Goal: Transaction & Acquisition: Purchase product/service

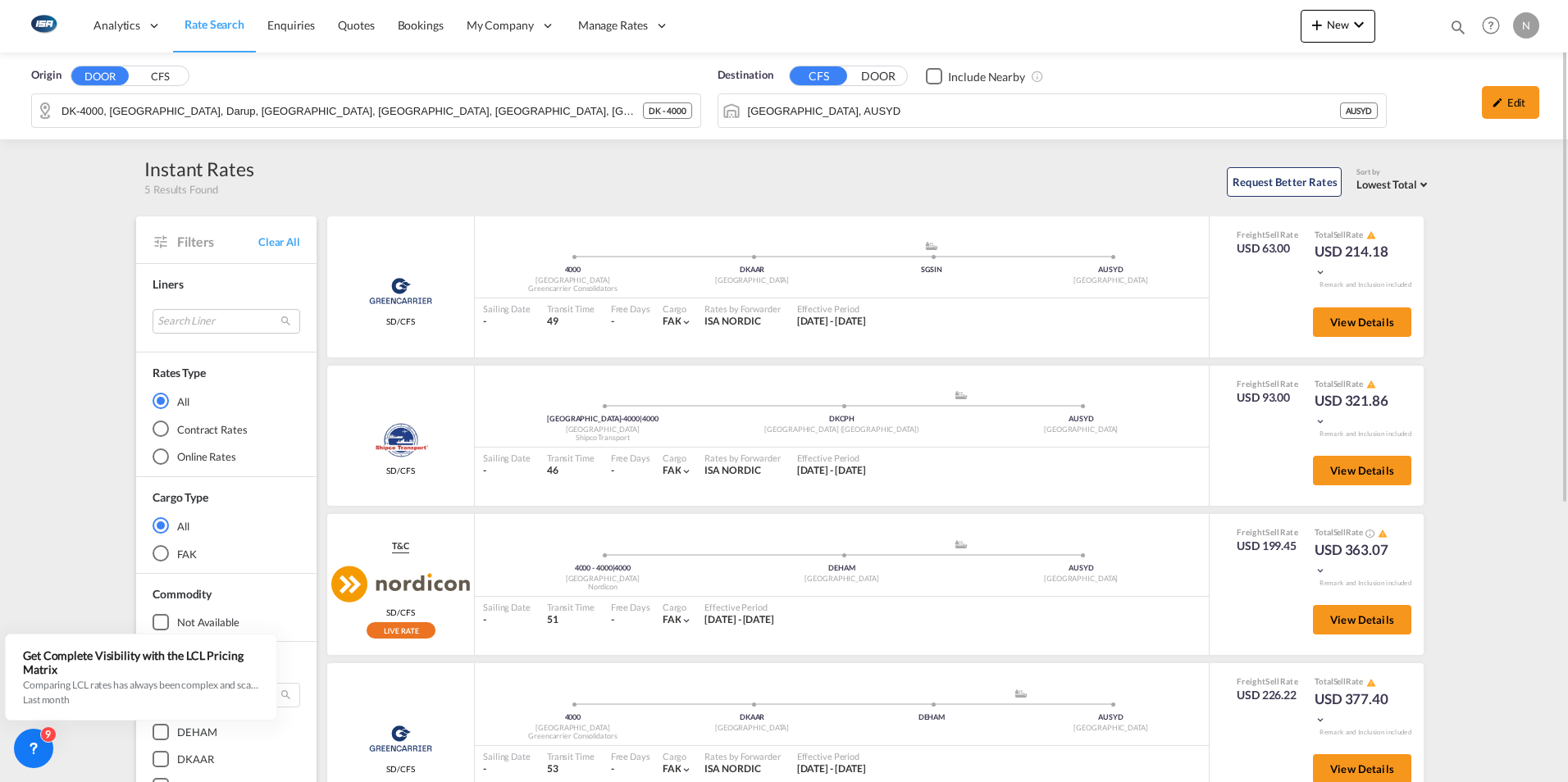
click at [209, 28] on span "Rate Search" at bounding box center [214, 24] width 60 height 14
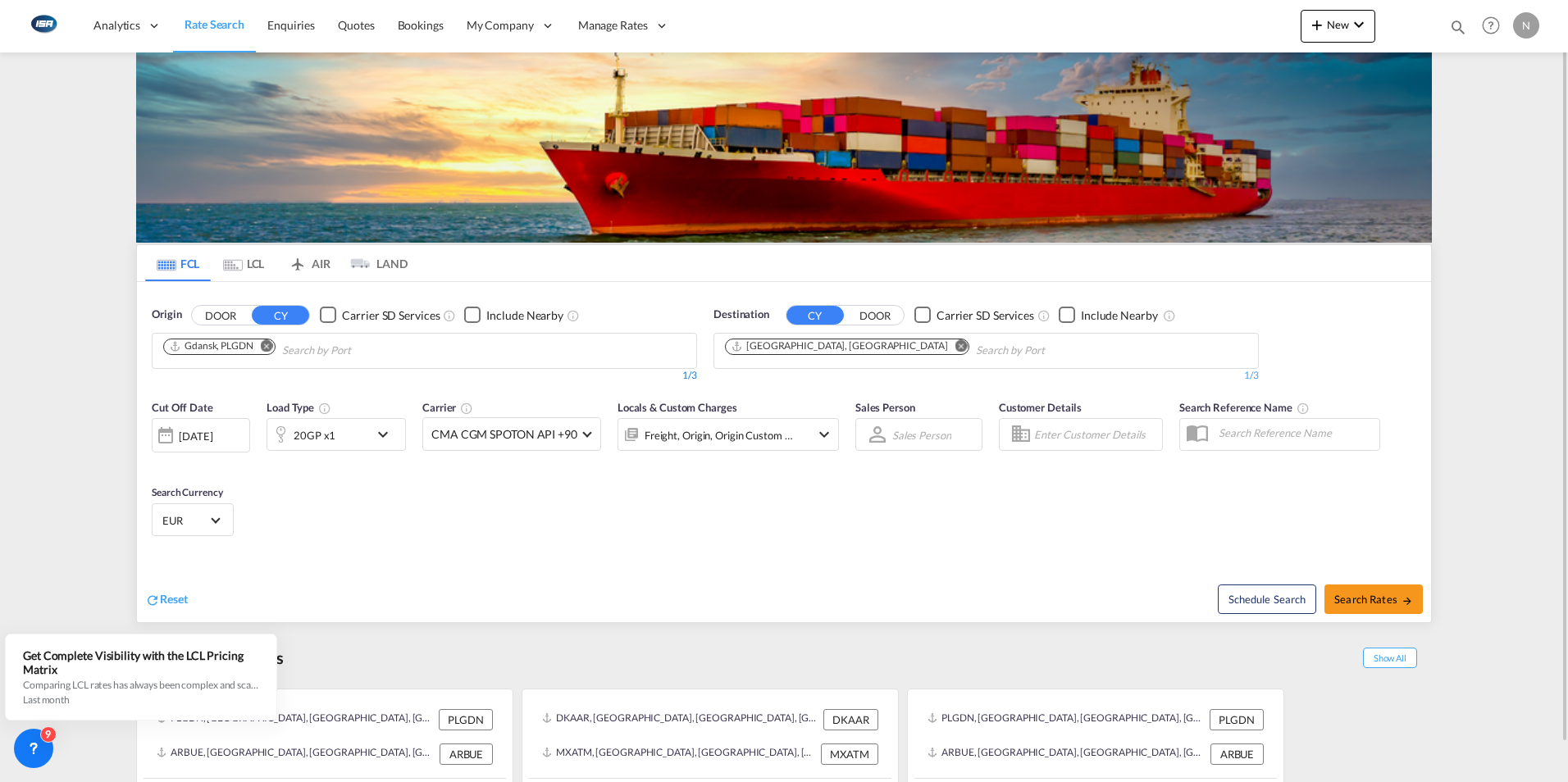
click at [197, 351] on div "Gdansk, PLGDN" at bounding box center [211, 346] width 84 height 14
click at [270, 354] on button "Remove" at bounding box center [262, 347] width 24 height 16
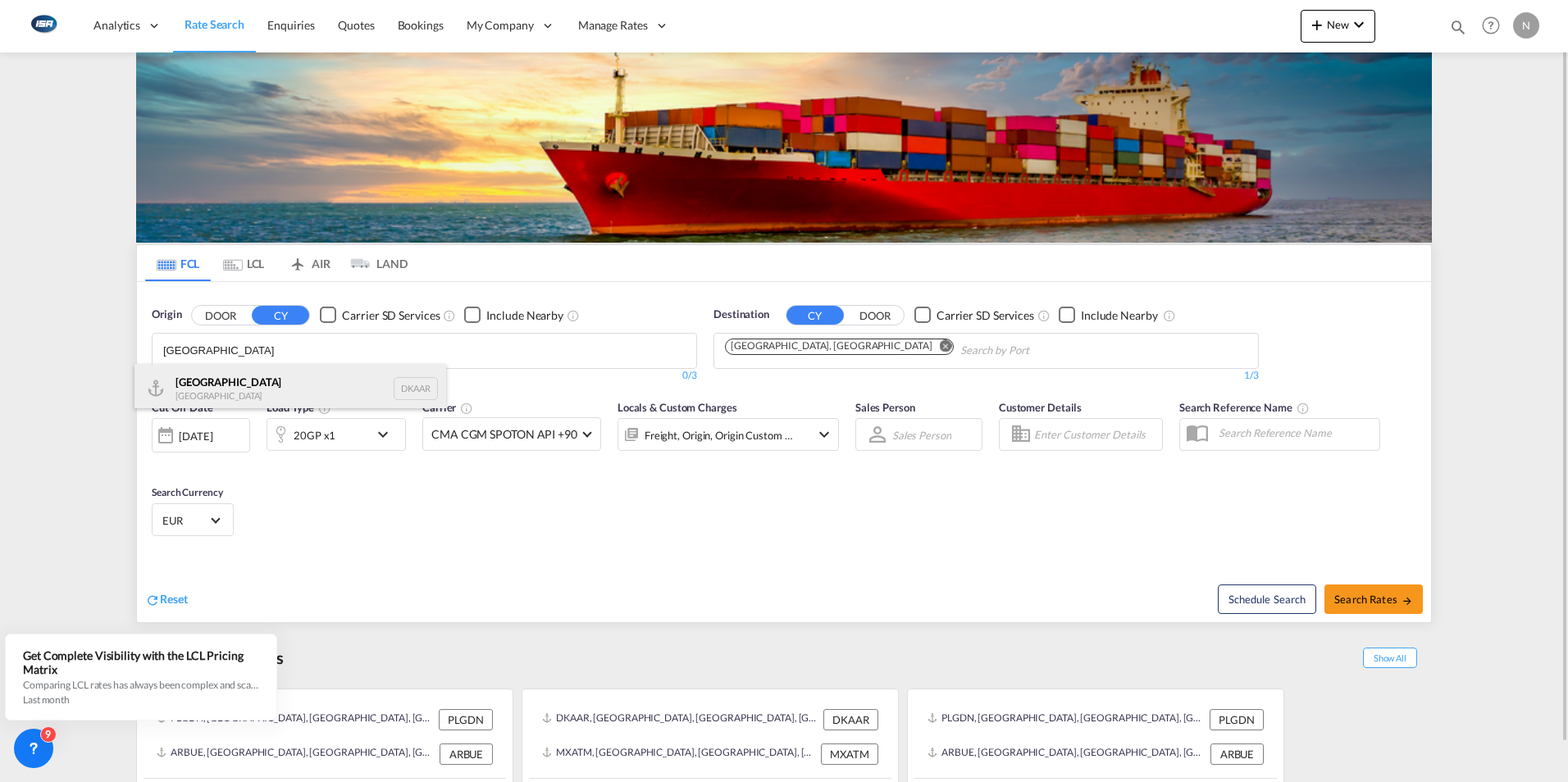
type input "[GEOGRAPHIC_DATA]"
click at [171, 383] on div "Aarhus [GEOGRAPHIC_DATA] DKAAR" at bounding box center [290, 388] width 312 height 49
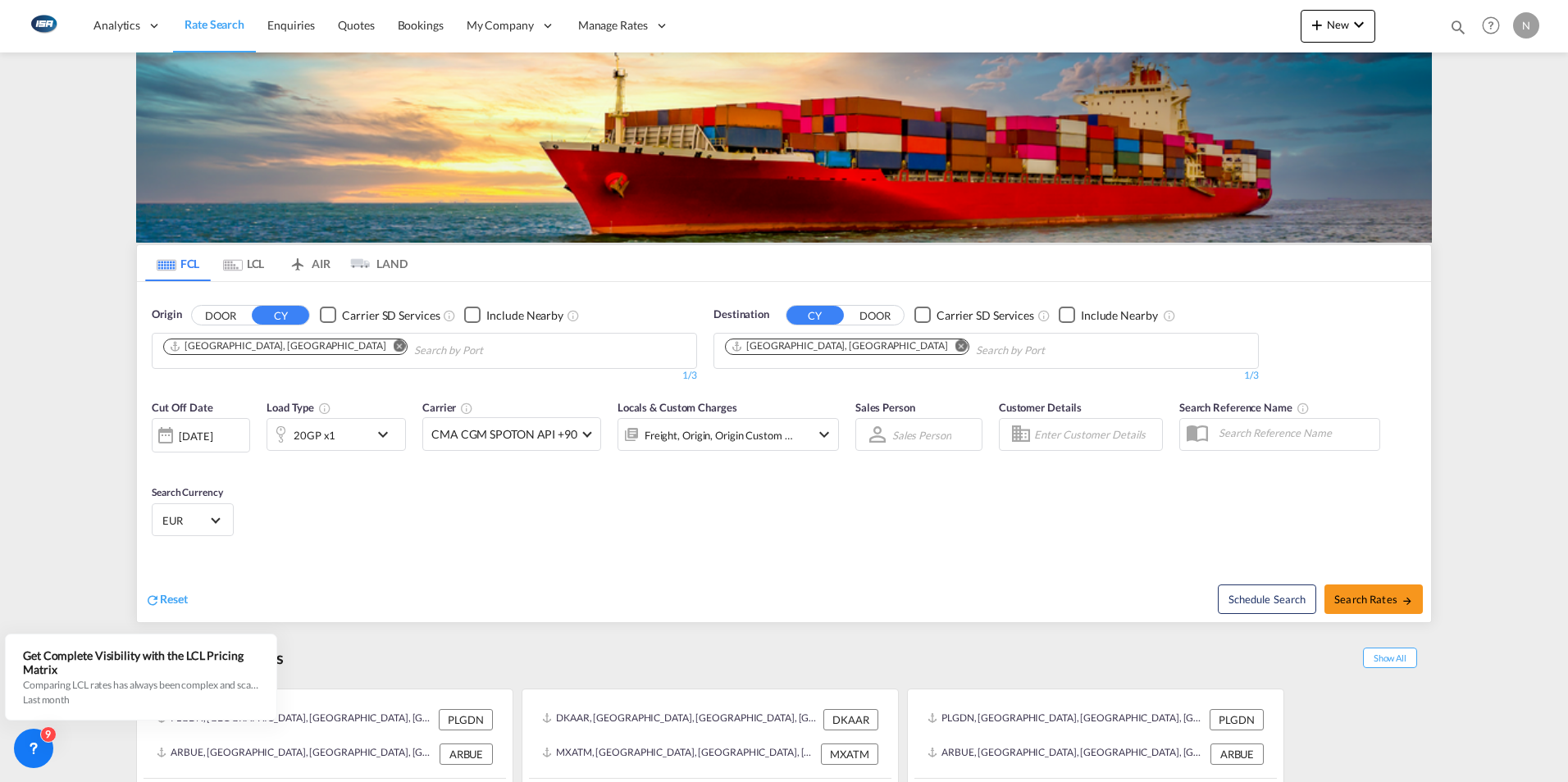
click at [955, 345] on md-icon "Remove" at bounding box center [961, 345] width 12 height 12
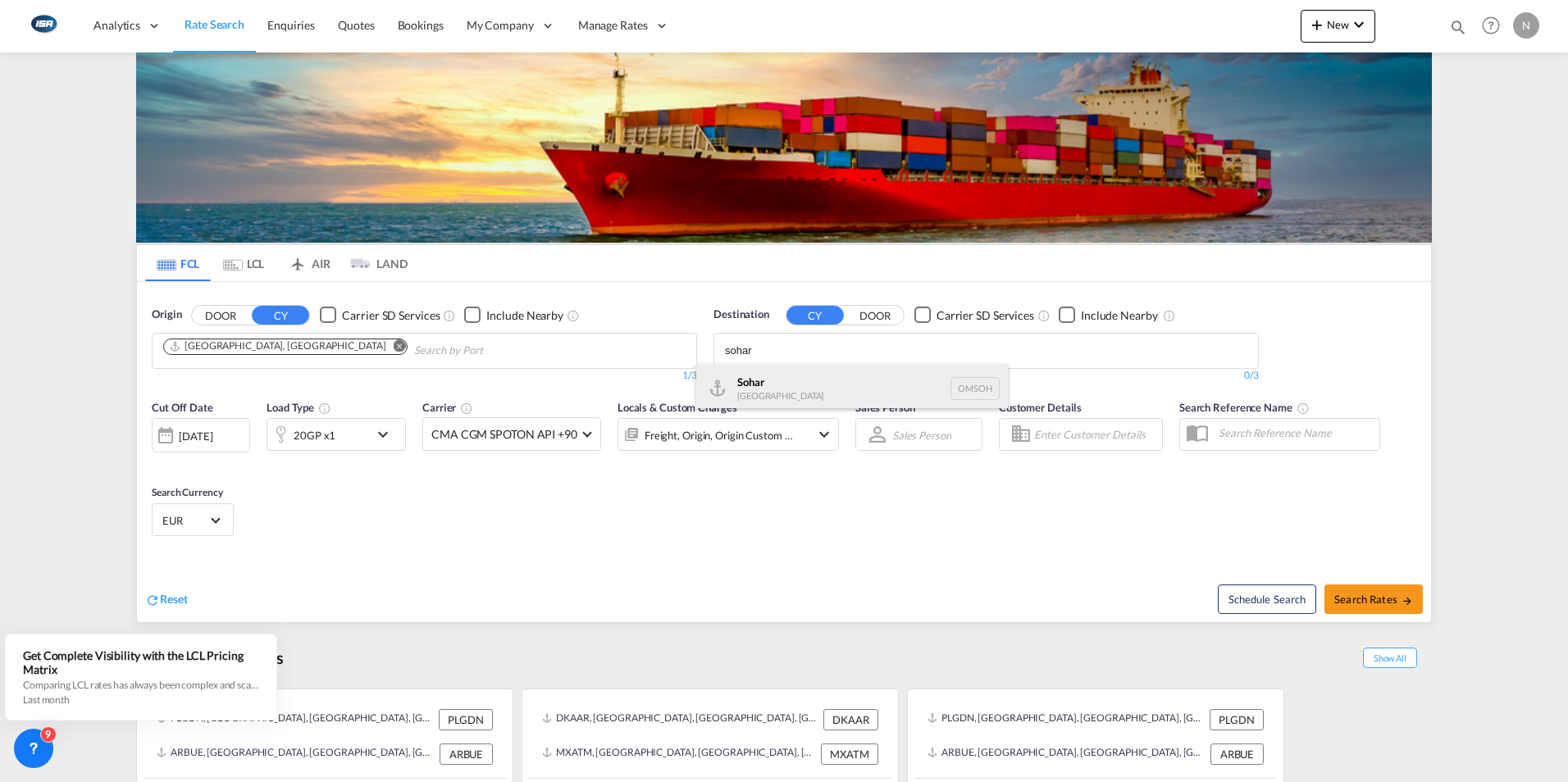
type input "sohar"
click at [739, 381] on div "Sohar [GEOGRAPHIC_DATA] [GEOGRAPHIC_DATA]" at bounding box center [852, 388] width 312 height 49
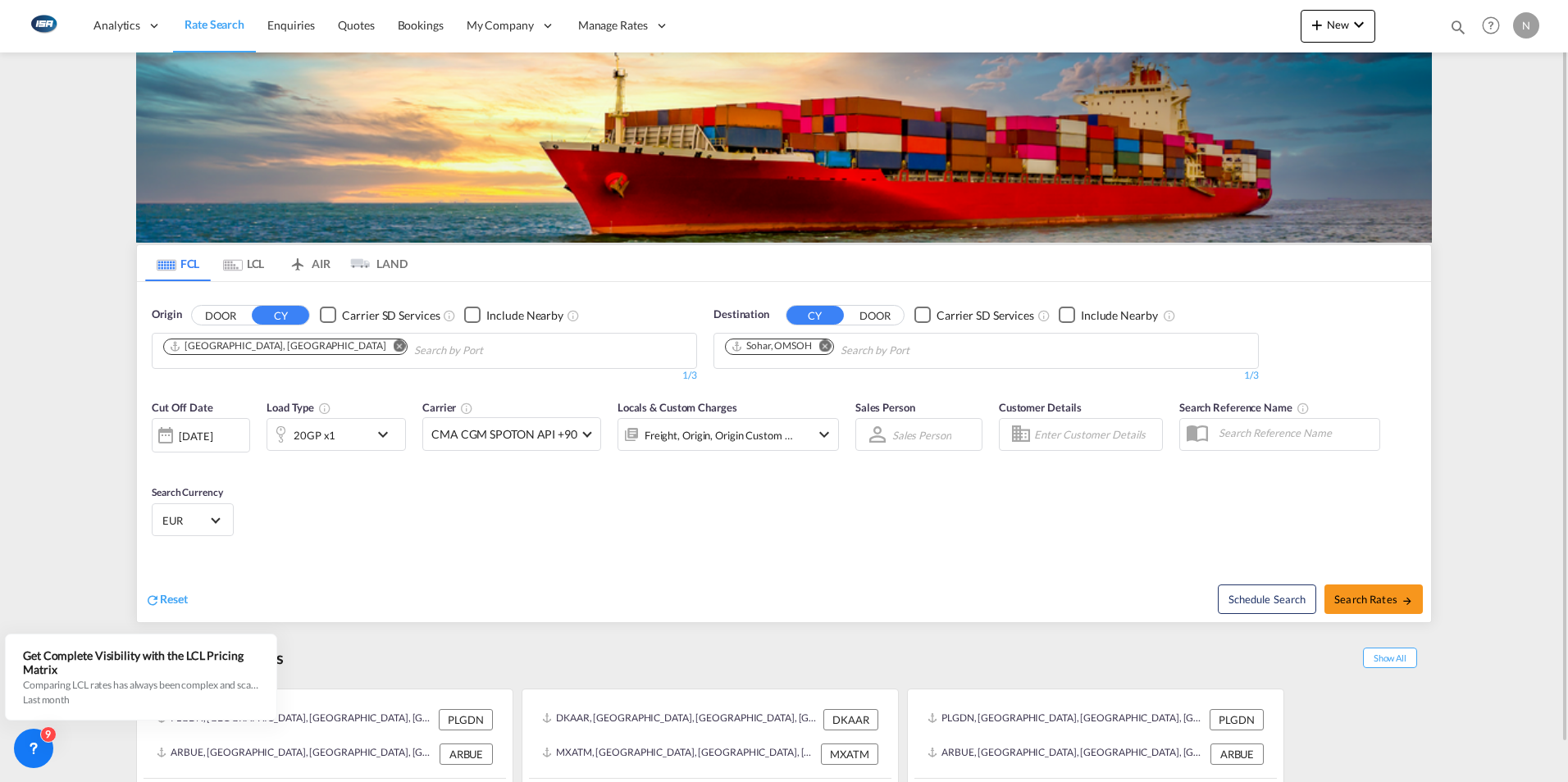
click at [382, 433] on md-icon "icon-chevron-down" at bounding box center [387, 434] width 28 height 20
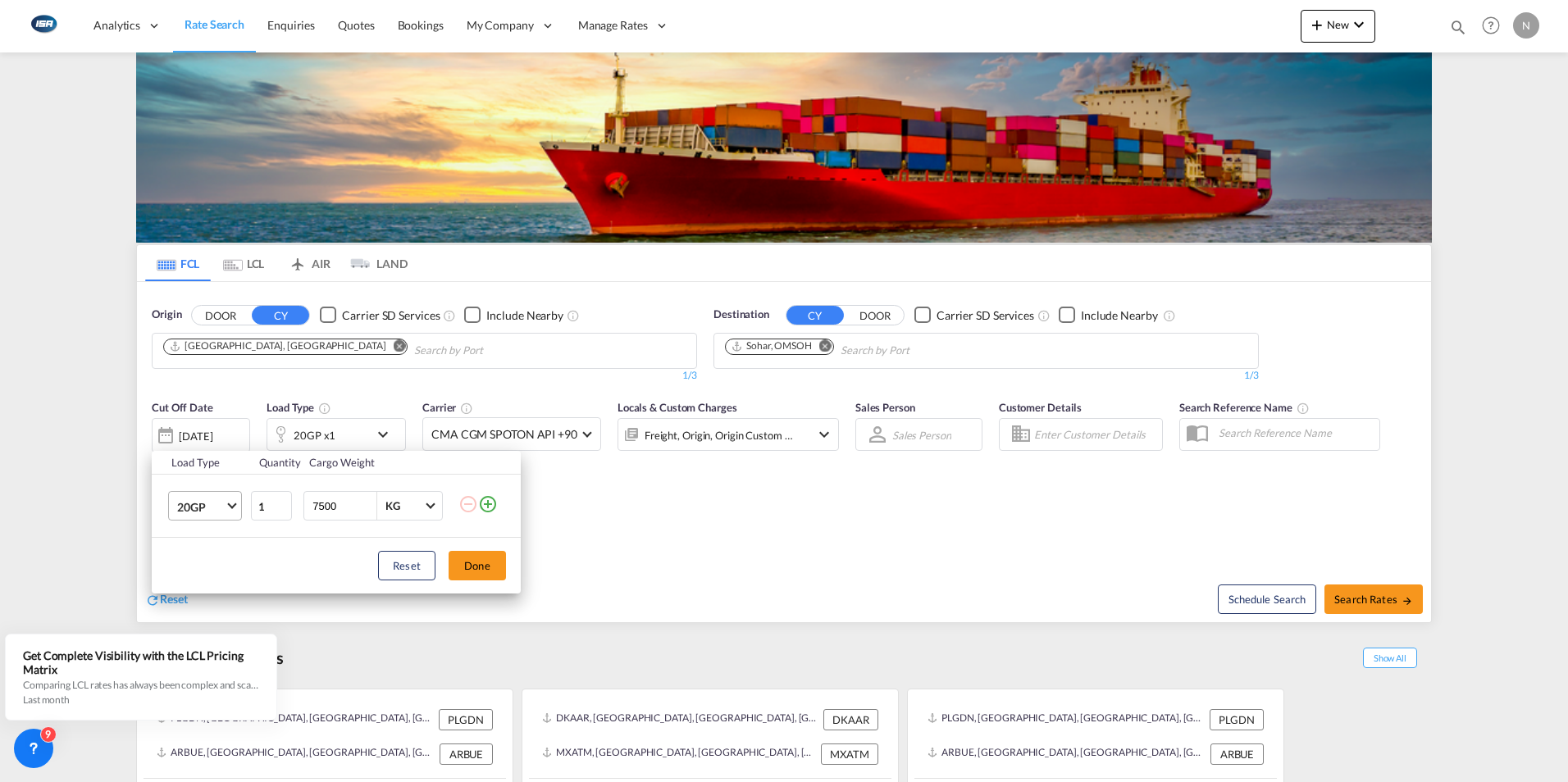
click at [237, 509] on md-select-value "20GP" at bounding box center [208, 506] width 66 height 28
click at [188, 575] on md-option "40HC" at bounding box center [220, 585] width 111 height 39
click at [482, 556] on button "Done" at bounding box center [478, 566] width 57 height 30
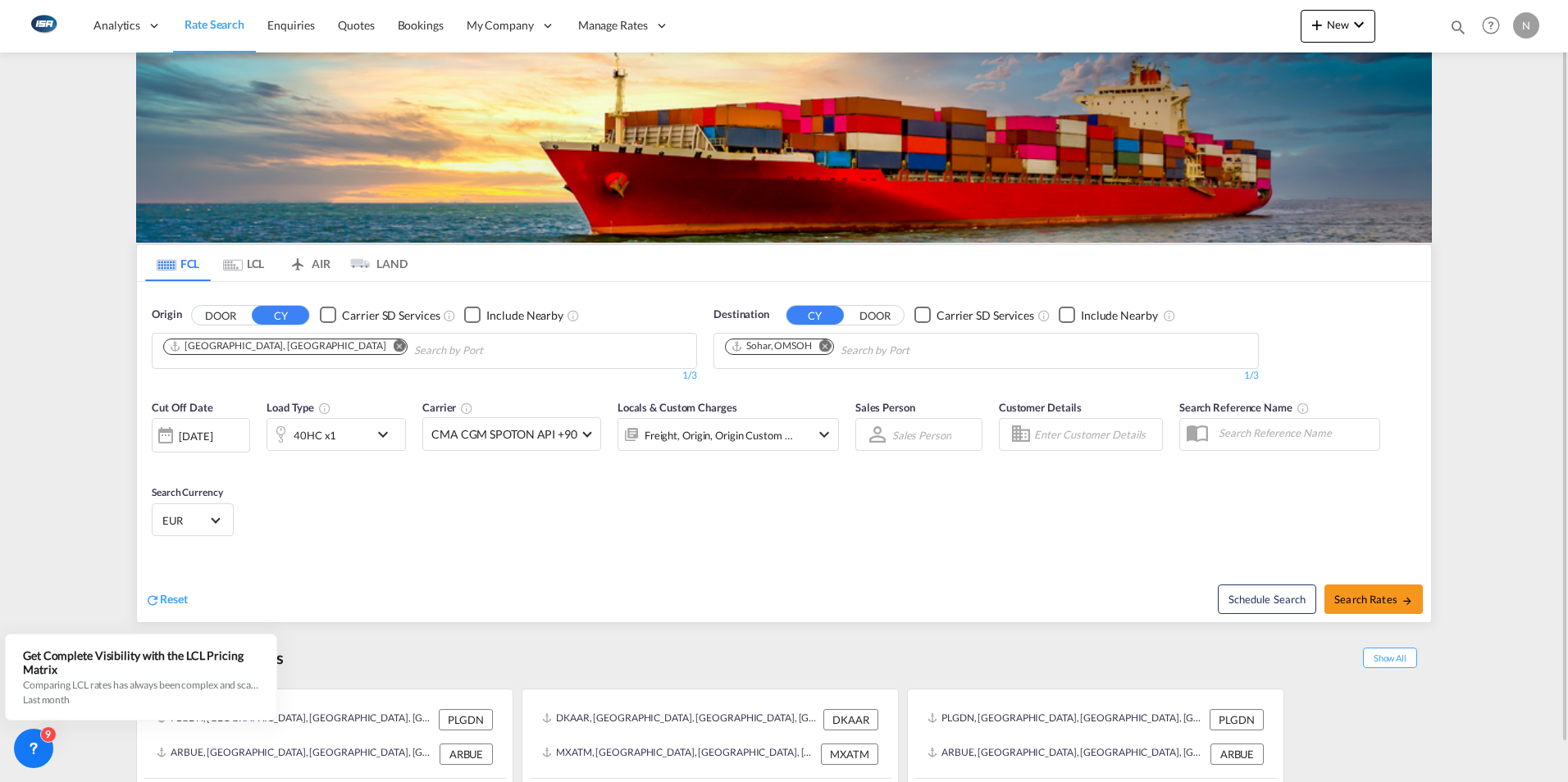
click at [213, 516] on md-select-value "EUR" at bounding box center [193, 520] width 64 height 23
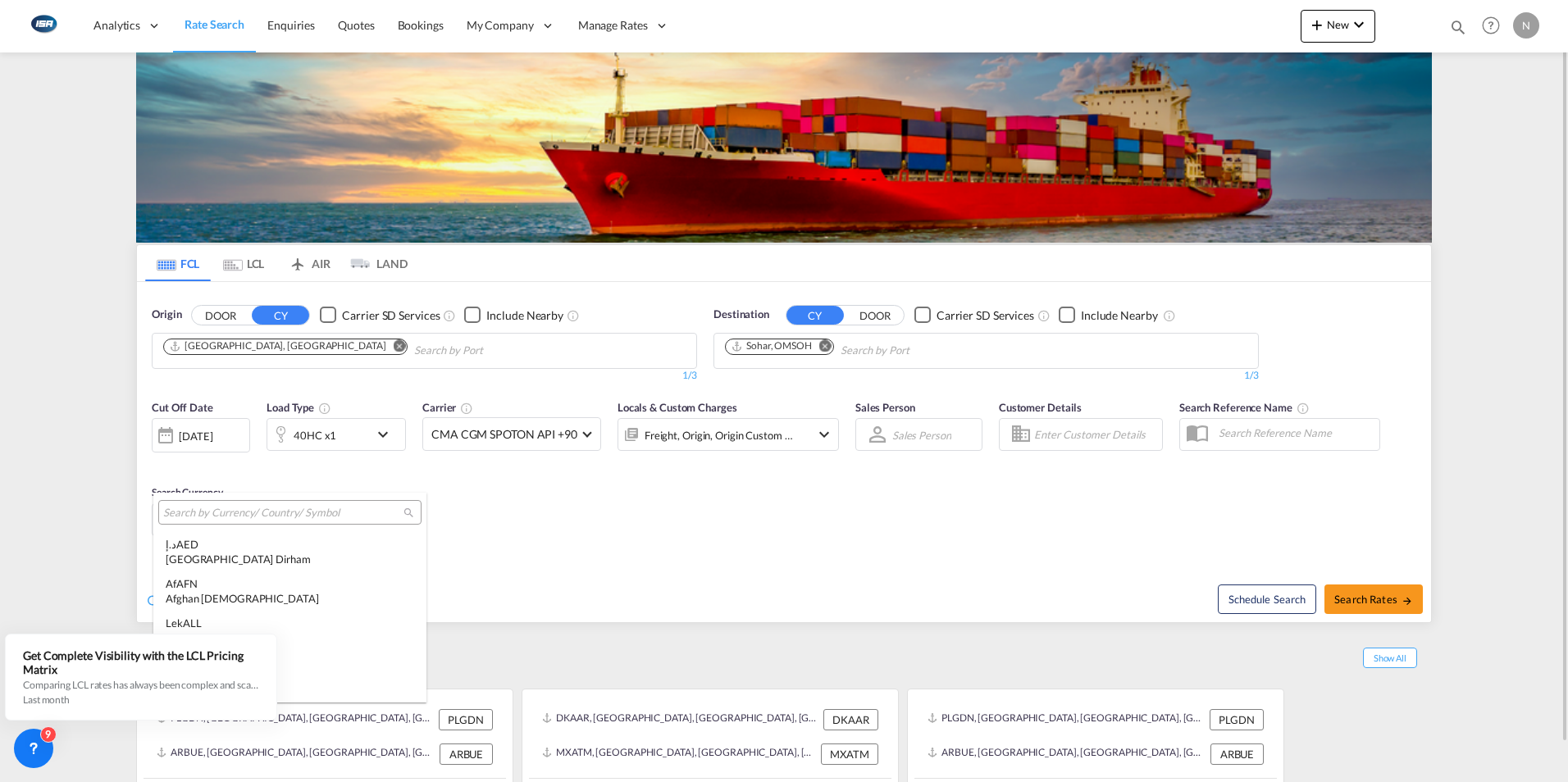
scroll to position [1646, 0]
click at [201, 522] on div at bounding box center [289, 512] width 263 height 24
click at [208, 517] on input "search" at bounding box center [283, 513] width 240 height 15
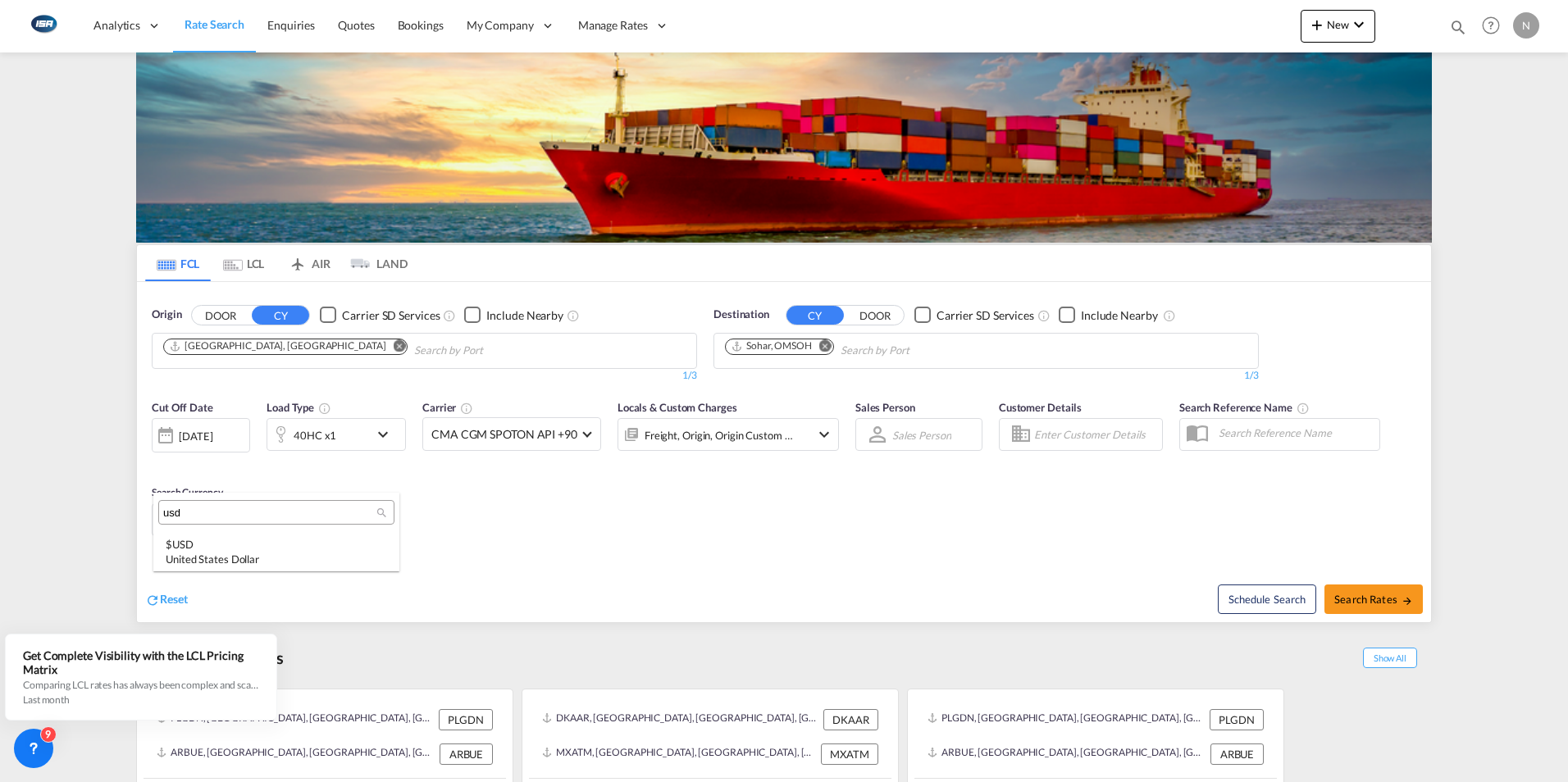
scroll to position [0, 0]
type input "usd"
click at [188, 542] on div "$ USD United States Dollar" at bounding box center [276, 552] width 221 height 30
click at [1380, 600] on span "Search Rates" at bounding box center [1374, 599] width 79 height 13
type input "DKAAR to OMSOH / [DATE]"
